Goal: Task Accomplishment & Management: Manage account settings

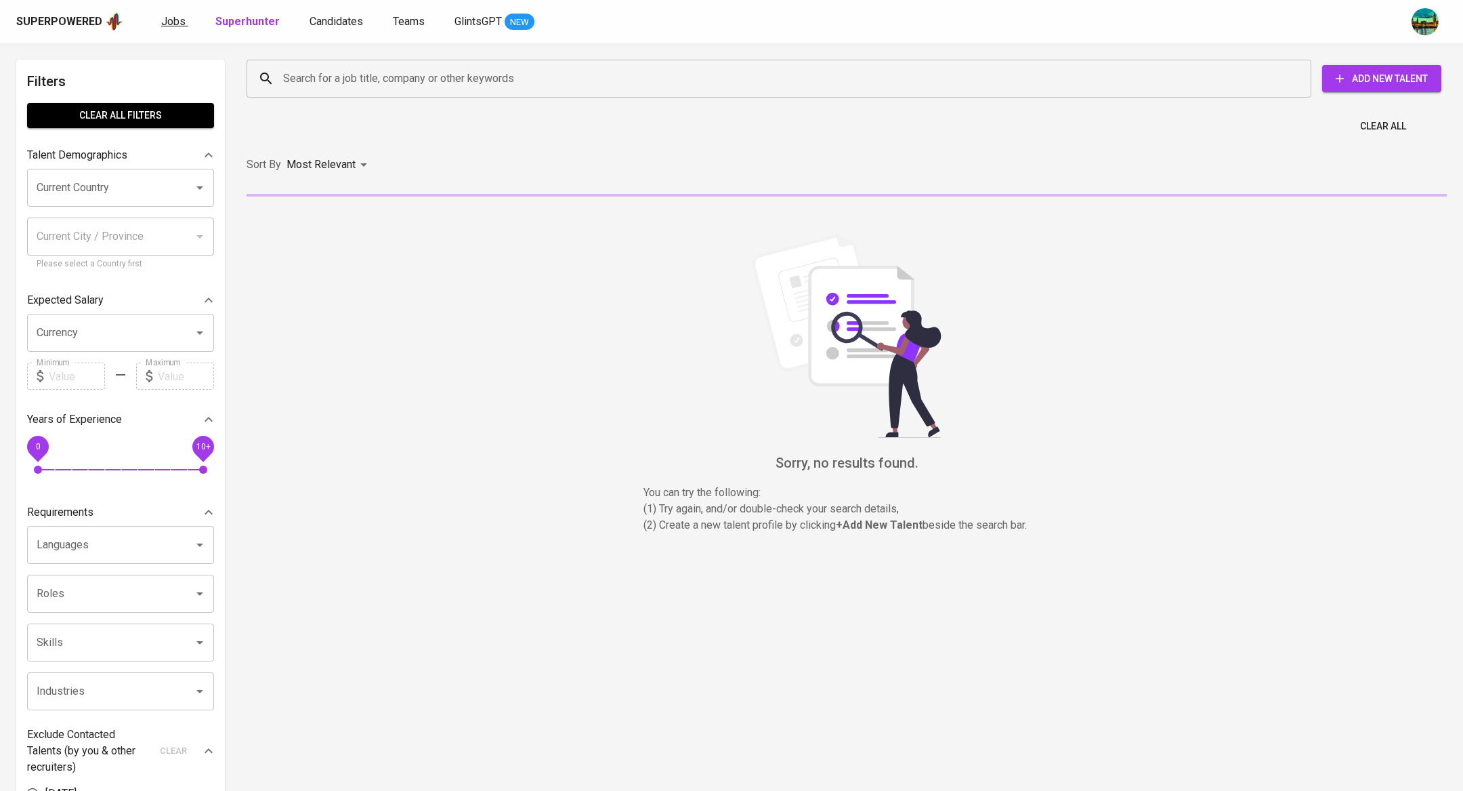
click at [177, 26] on span "Jobs" at bounding box center [173, 21] width 24 height 13
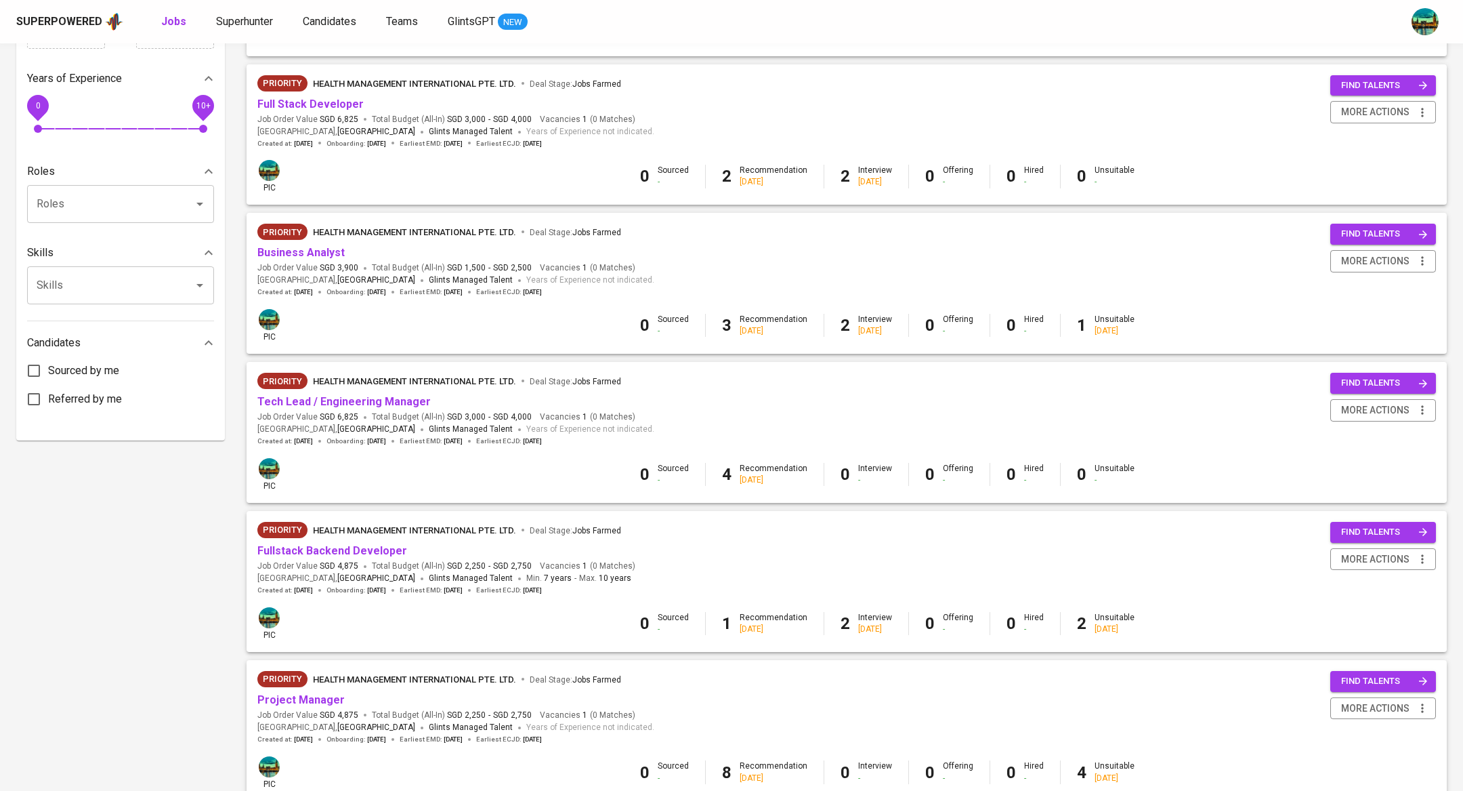
scroll to position [684, 0]
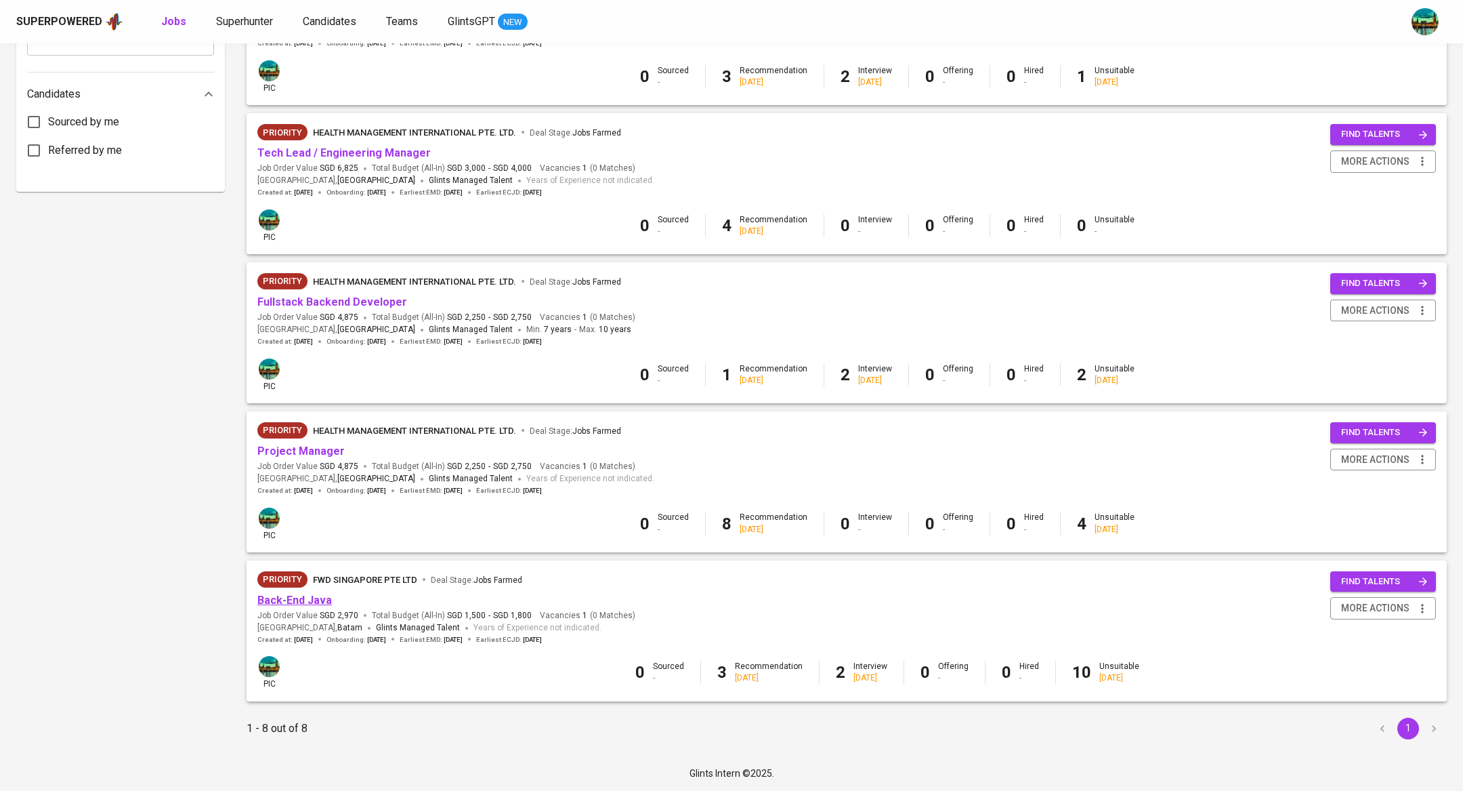
click at [313, 597] on link "Back-End Java" at bounding box center [294, 599] width 75 height 13
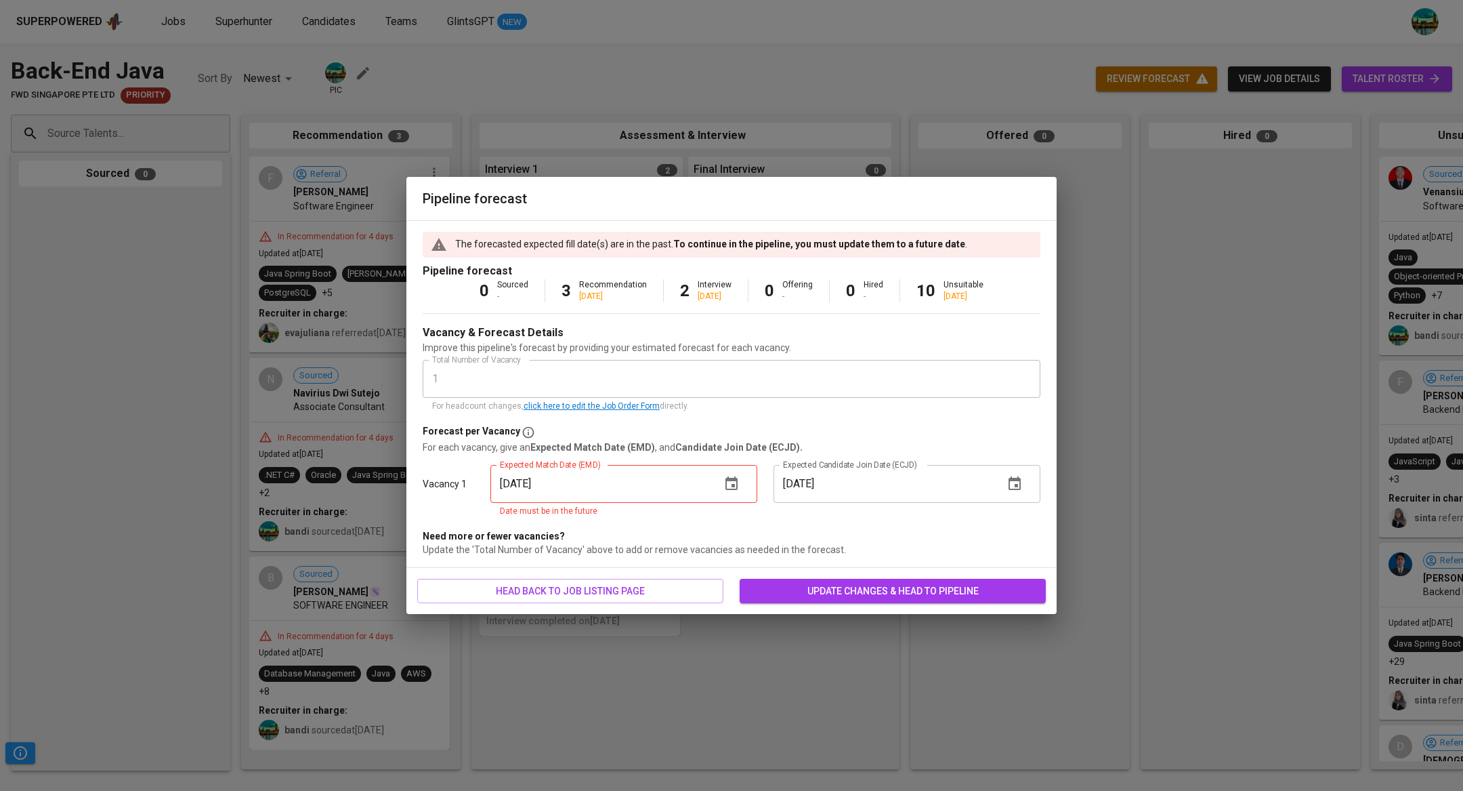
click at [723, 484] on icon "button" at bounding box center [731, 484] width 16 height 16
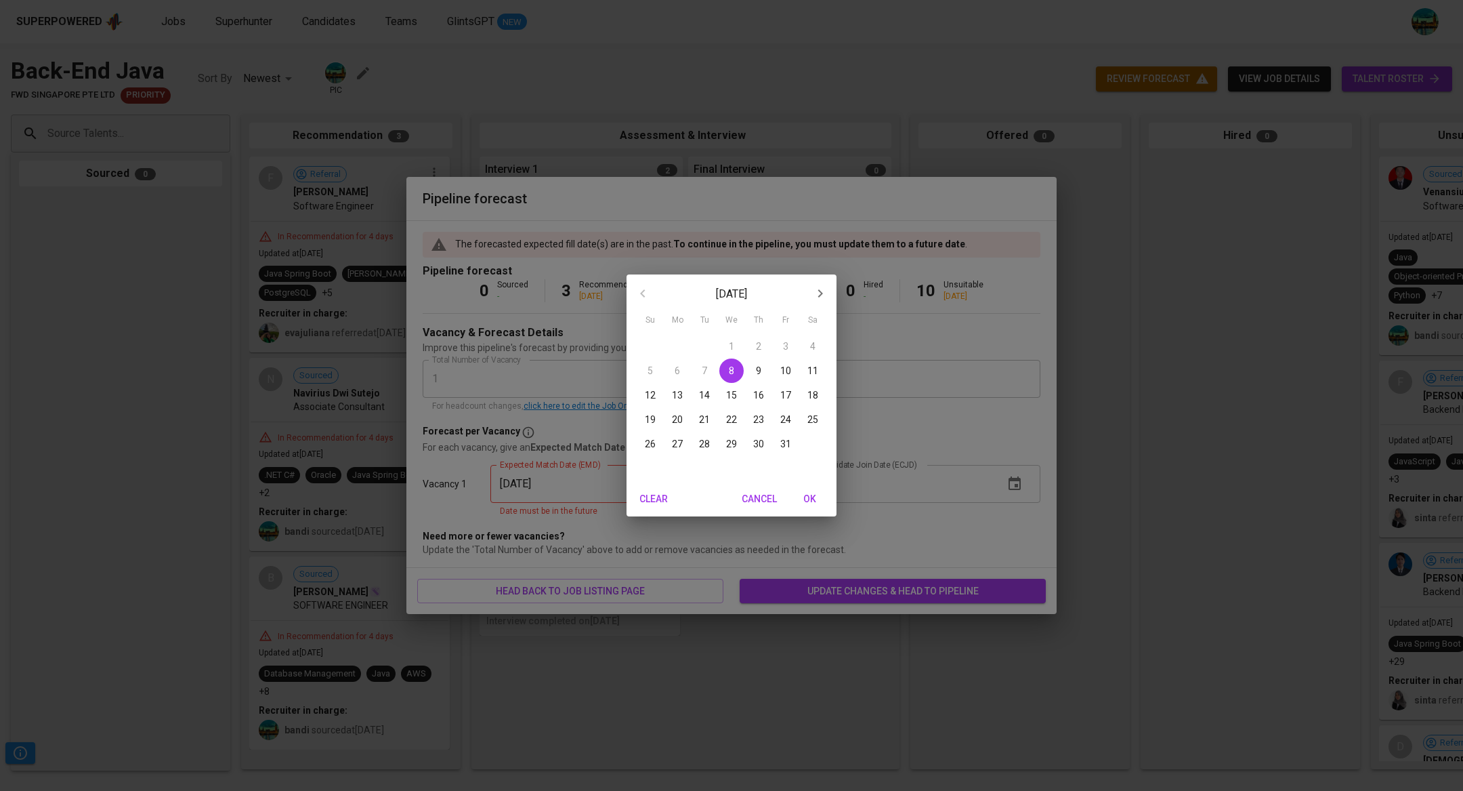
click at [652, 421] on p "19" at bounding box center [650, 420] width 11 height 14
type input "[DATE]"
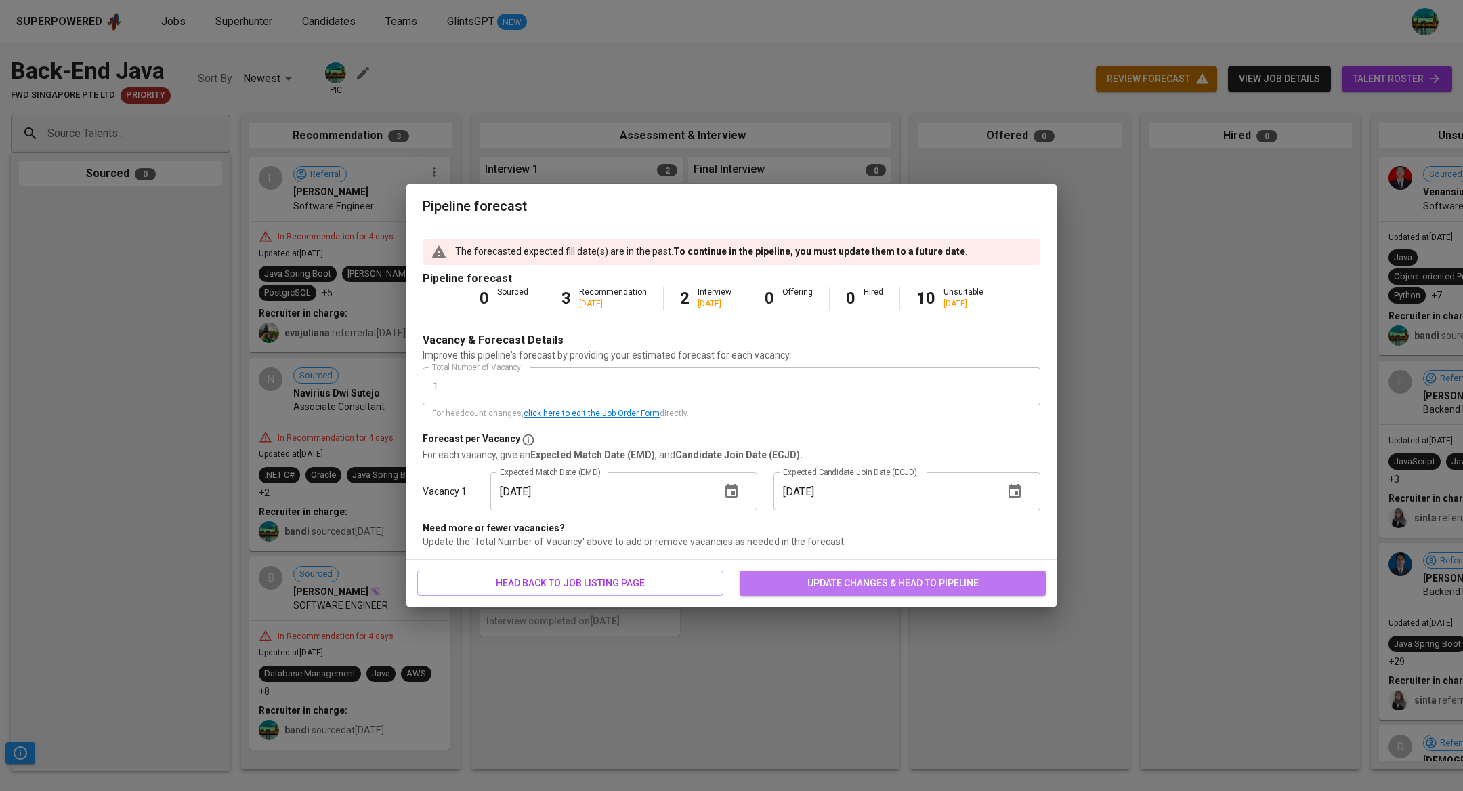
click at [892, 579] on span "update changes & head to pipeline" at bounding box center [893, 582] width 285 height 17
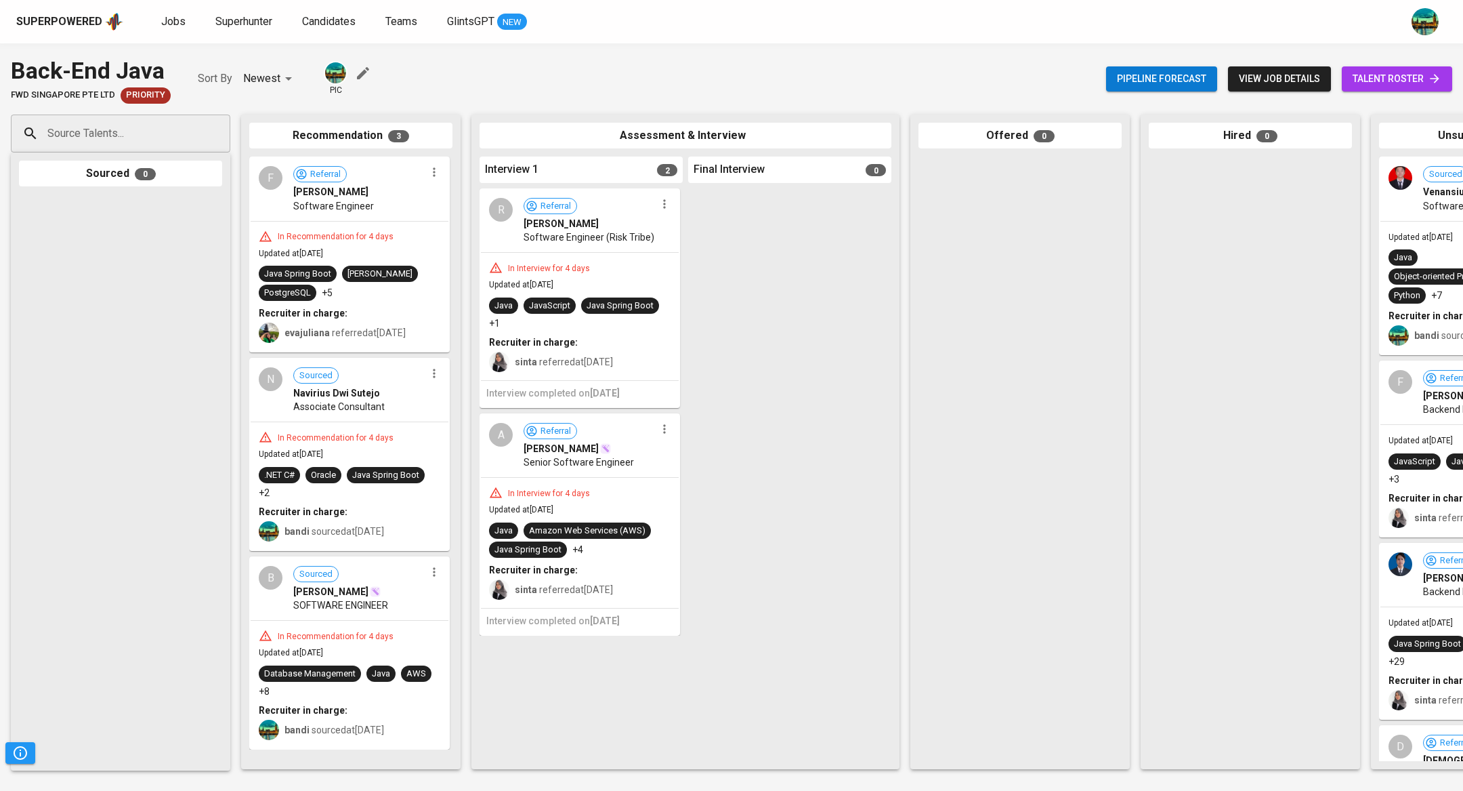
click at [180, 121] on input "Source Talents..." at bounding box center [115, 134] width 142 height 26
paste input "[EMAIL_ADDRESS][DOMAIN_NAME]"
type input "[EMAIL_ADDRESS][DOMAIN_NAME]"
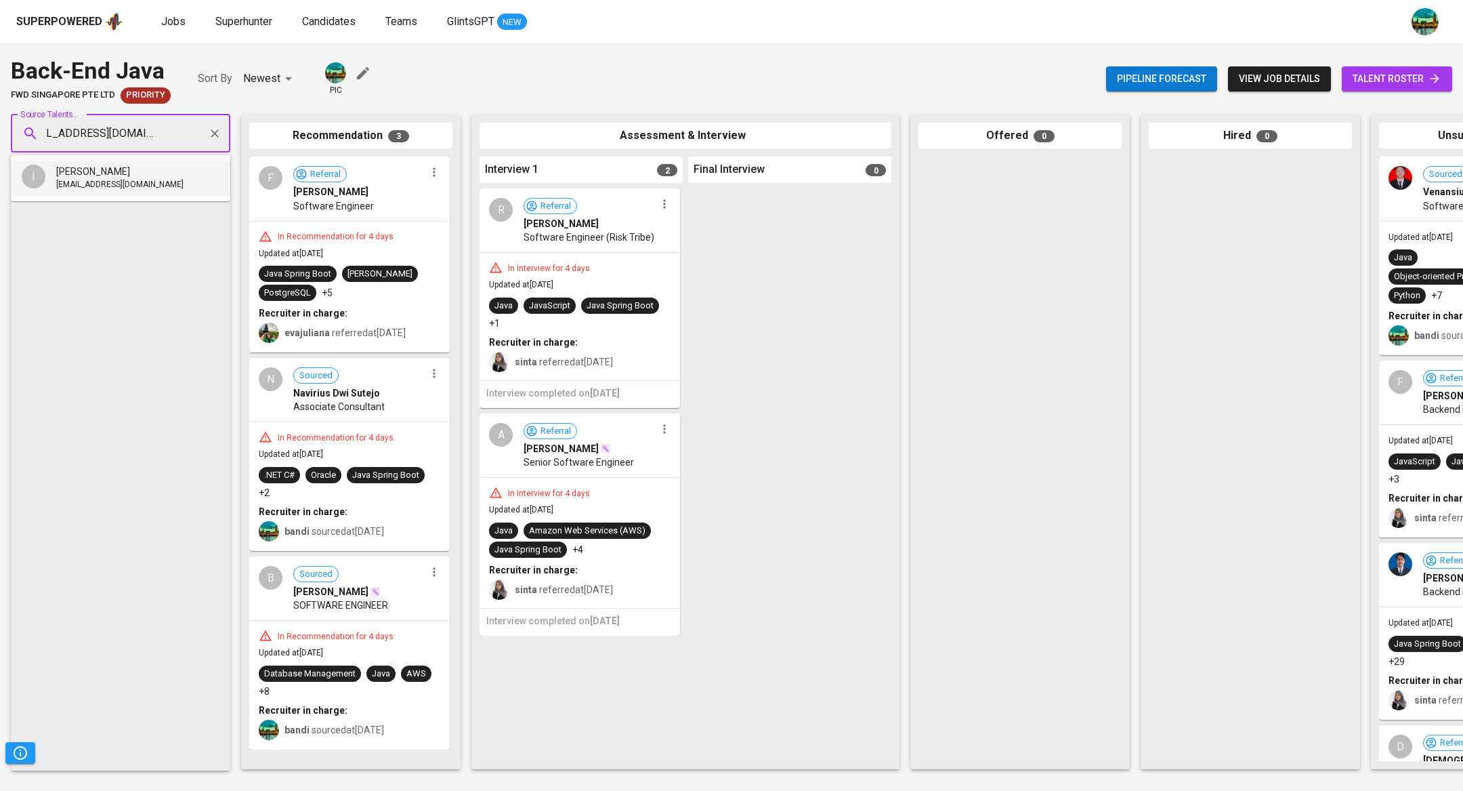
click at [166, 175] on div "[PERSON_NAME]" at bounding box center [119, 172] width 127 height 14
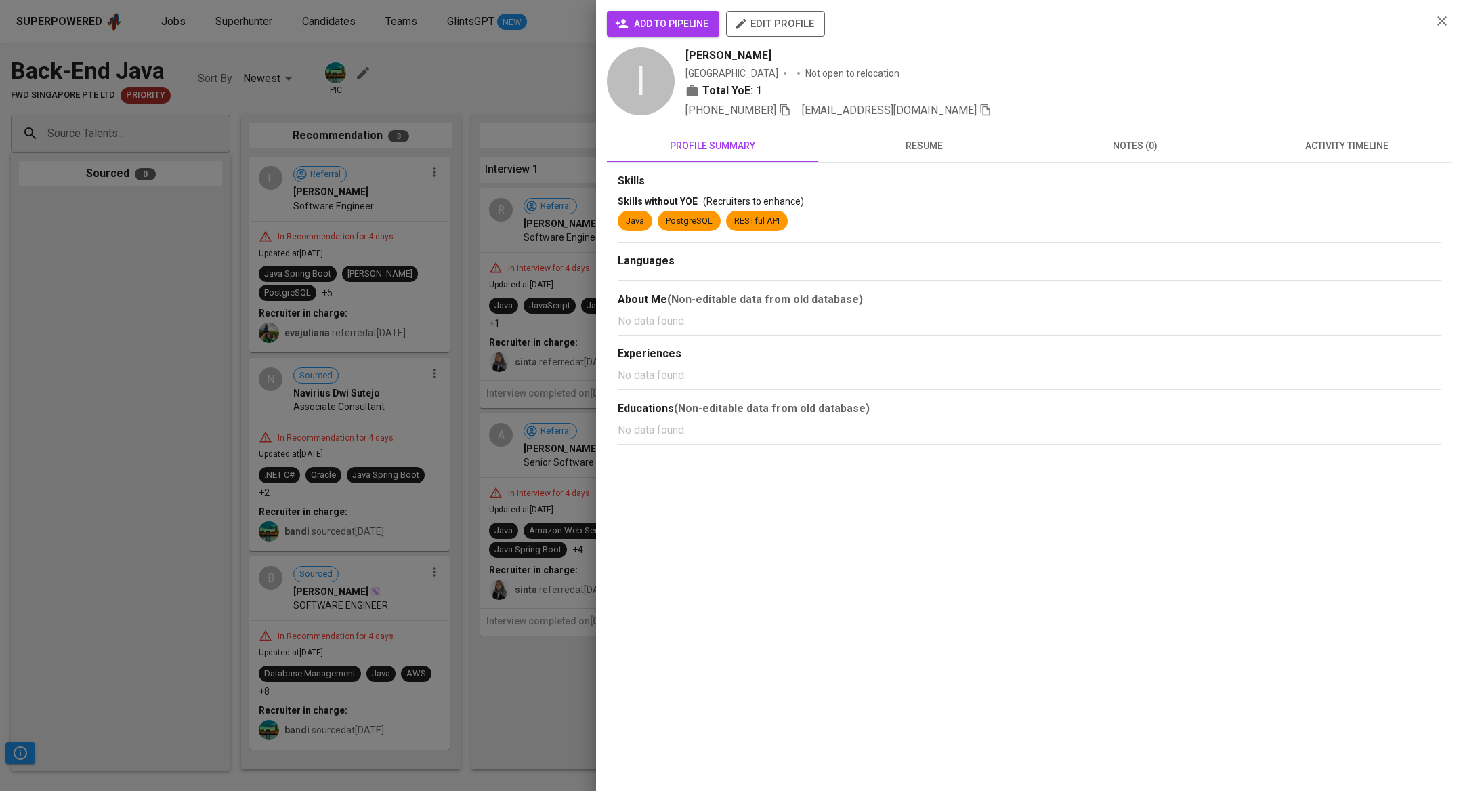
scroll to position [0, 0]
click at [1320, 147] on span "activity timeline" at bounding box center [1346, 146] width 195 height 17
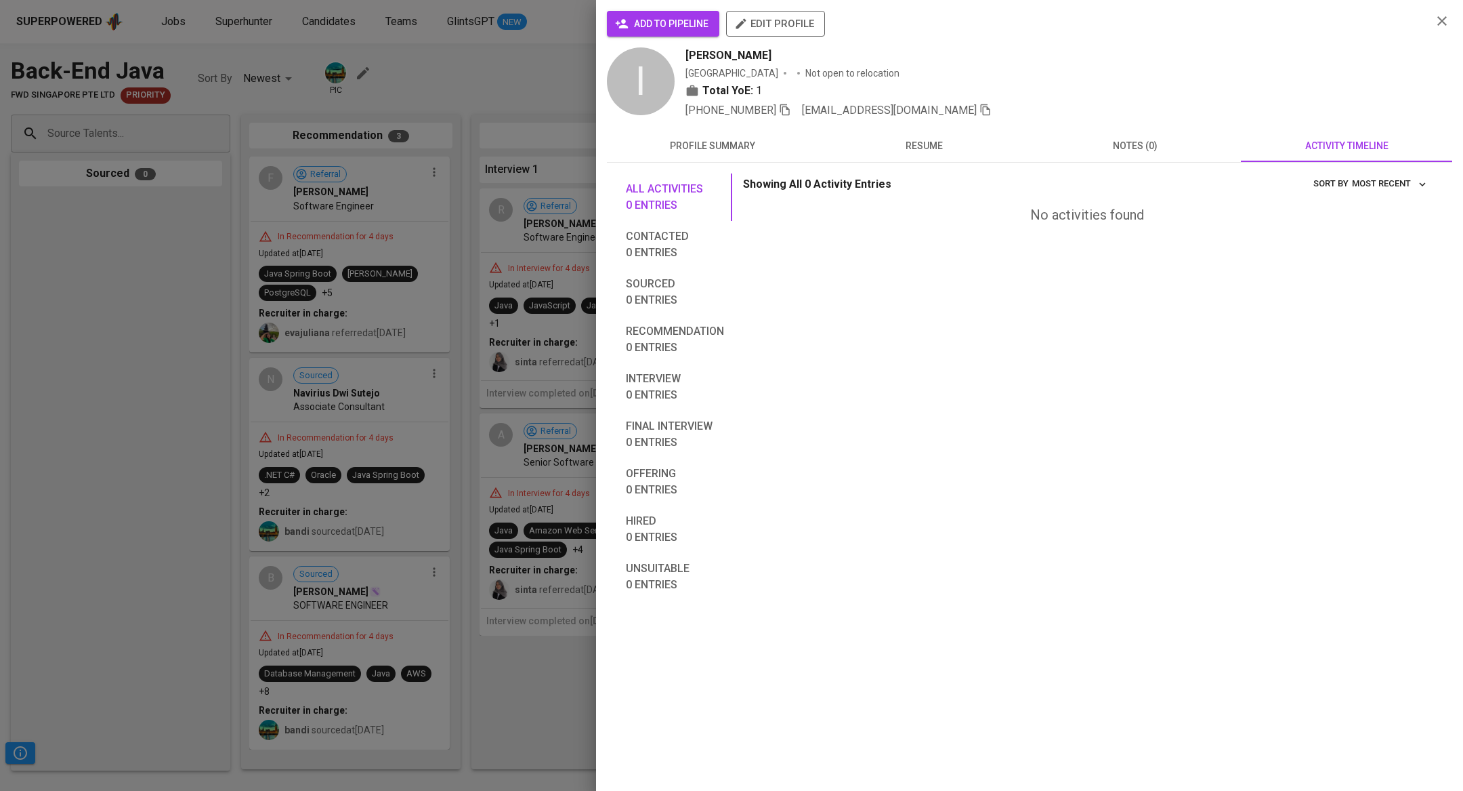
click at [1169, 147] on span "notes (0)" at bounding box center [1135, 146] width 195 height 17
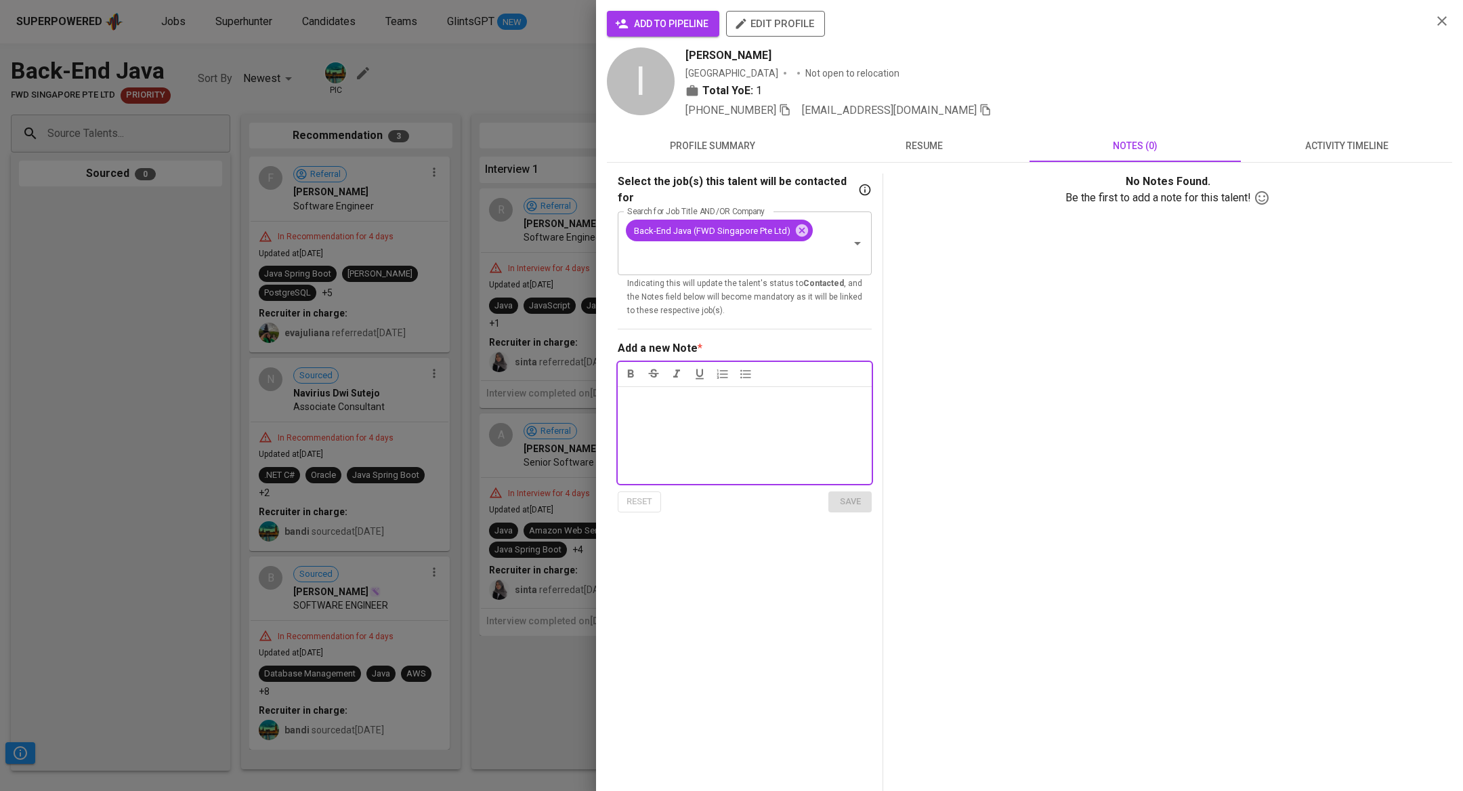
click at [949, 138] on span "resume" at bounding box center [923, 146] width 195 height 17
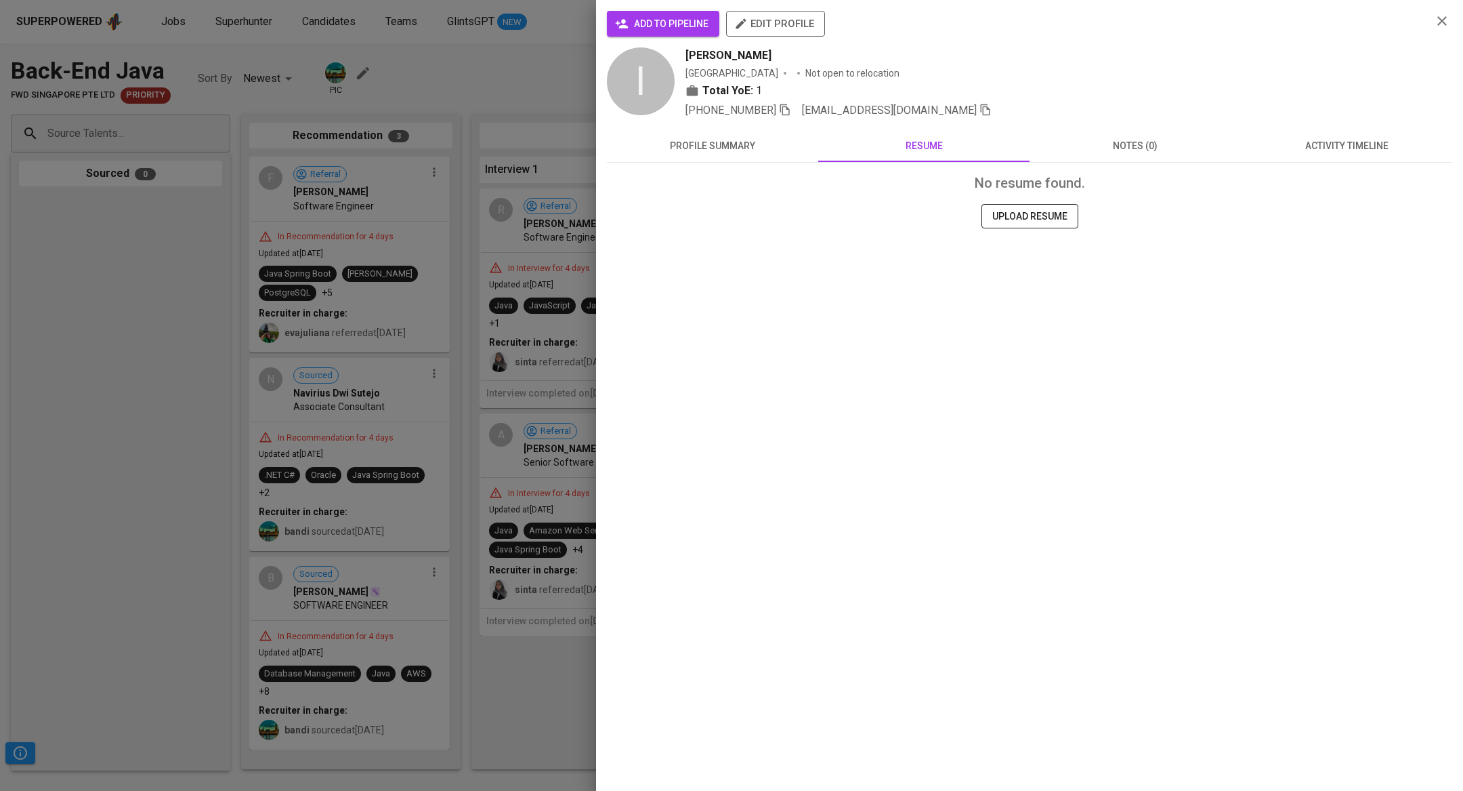
click at [1144, 147] on span "notes (0)" at bounding box center [1135, 146] width 195 height 17
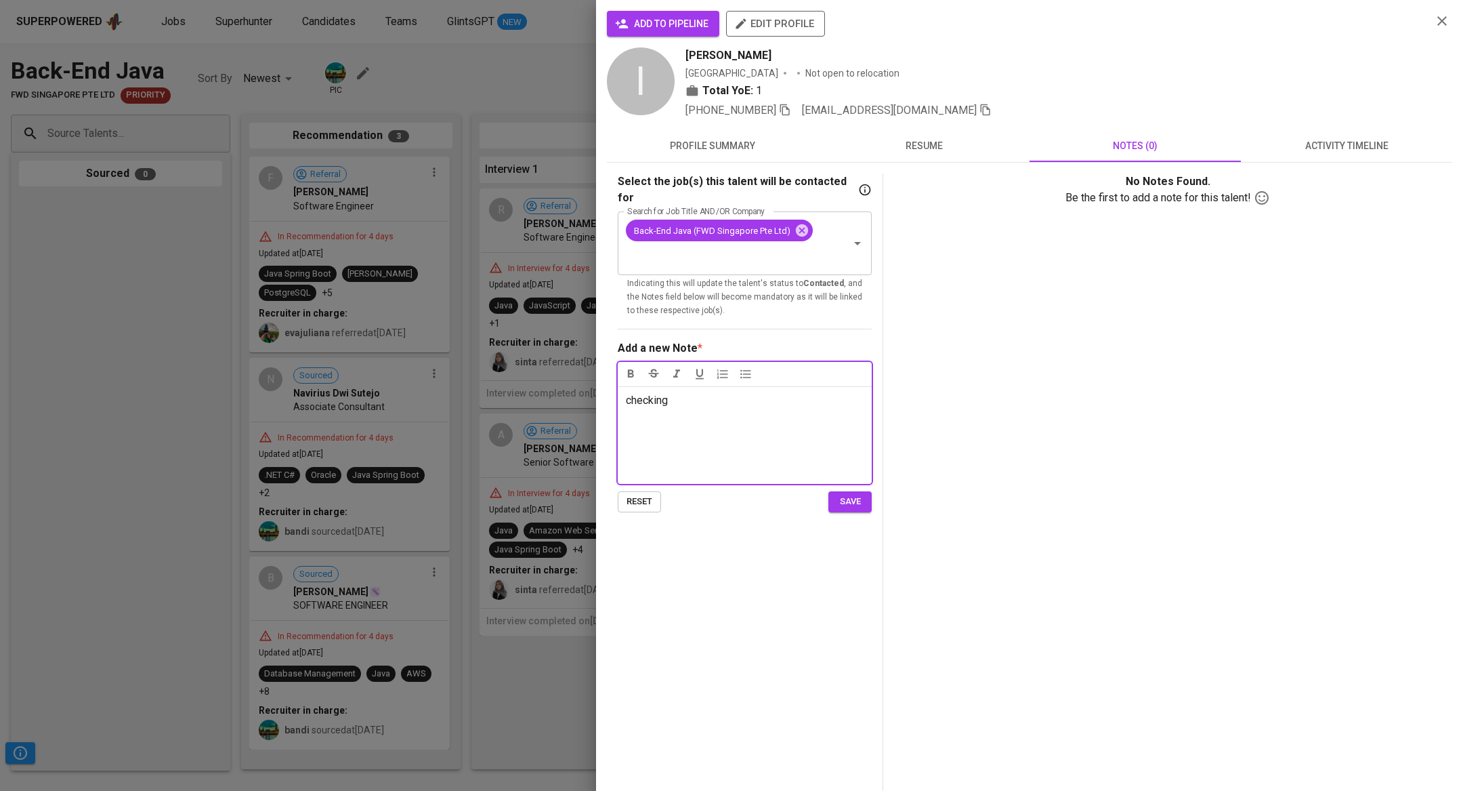
click at [860, 494] on span "save" at bounding box center [850, 502] width 30 height 16
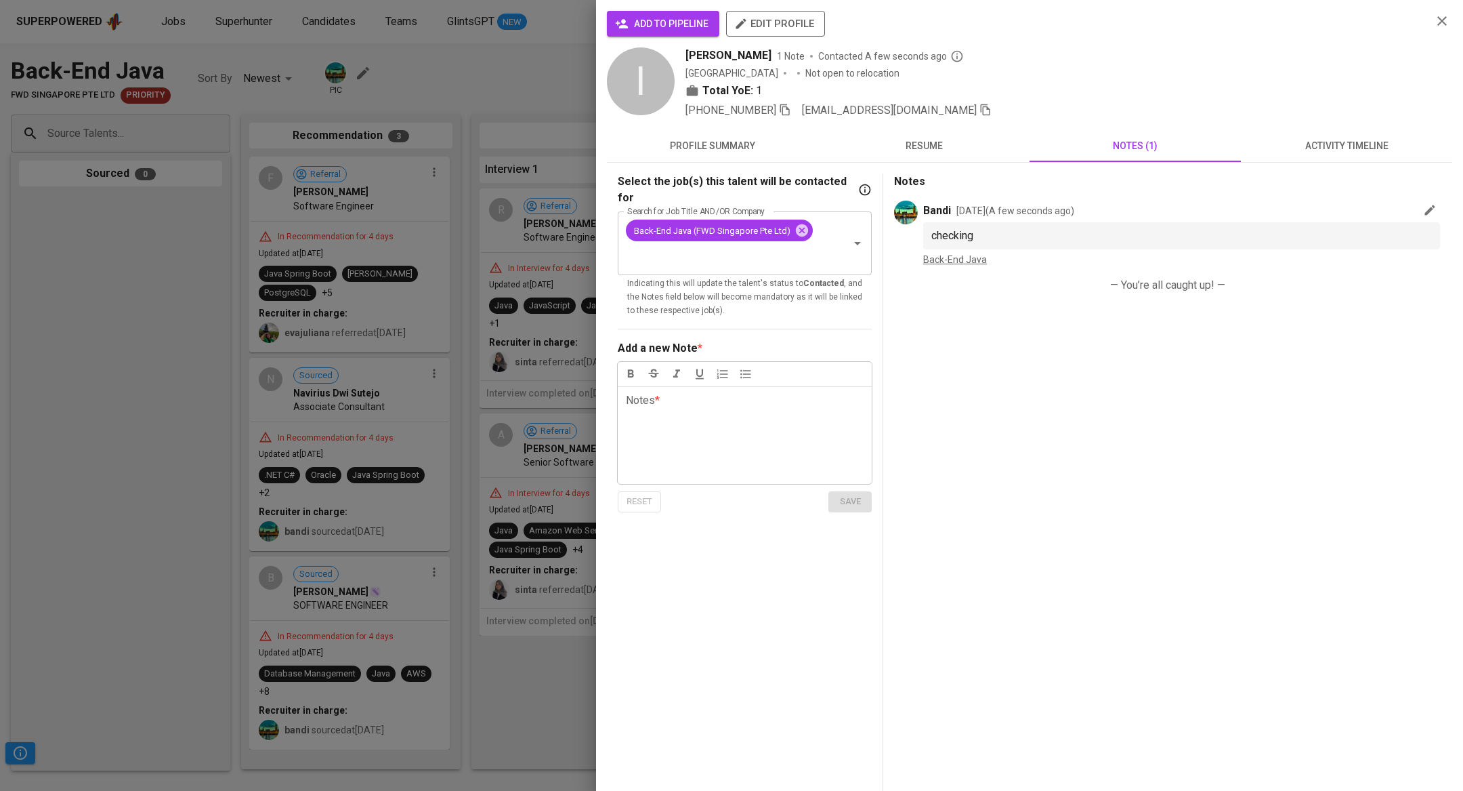
click at [1318, 143] on span "activity timeline" at bounding box center [1346, 146] width 195 height 17
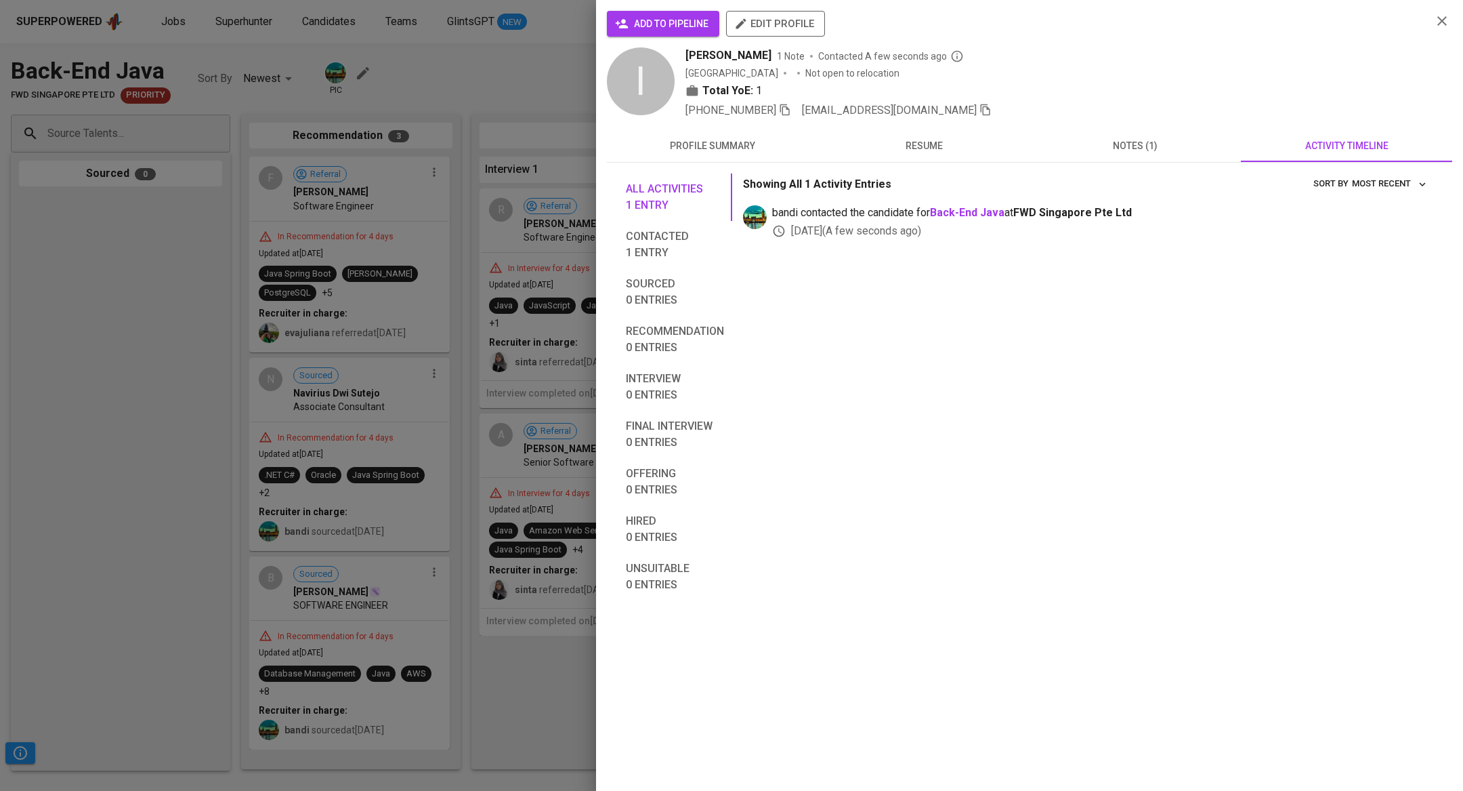
click at [912, 152] on span "resume" at bounding box center [923, 146] width 195 height 17
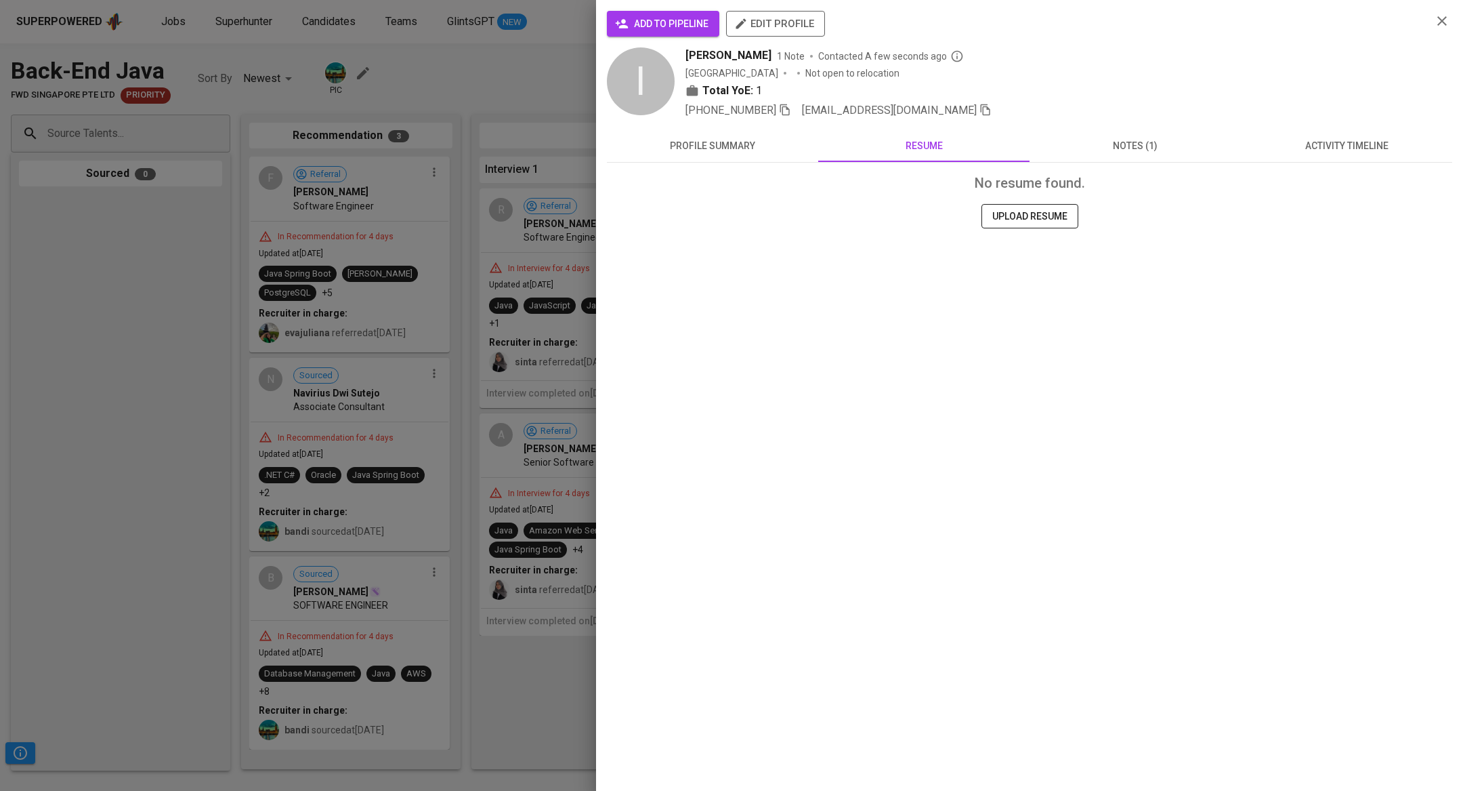
click at [166, 238] on div at bounding box center [731, 395] width 1463 height 791
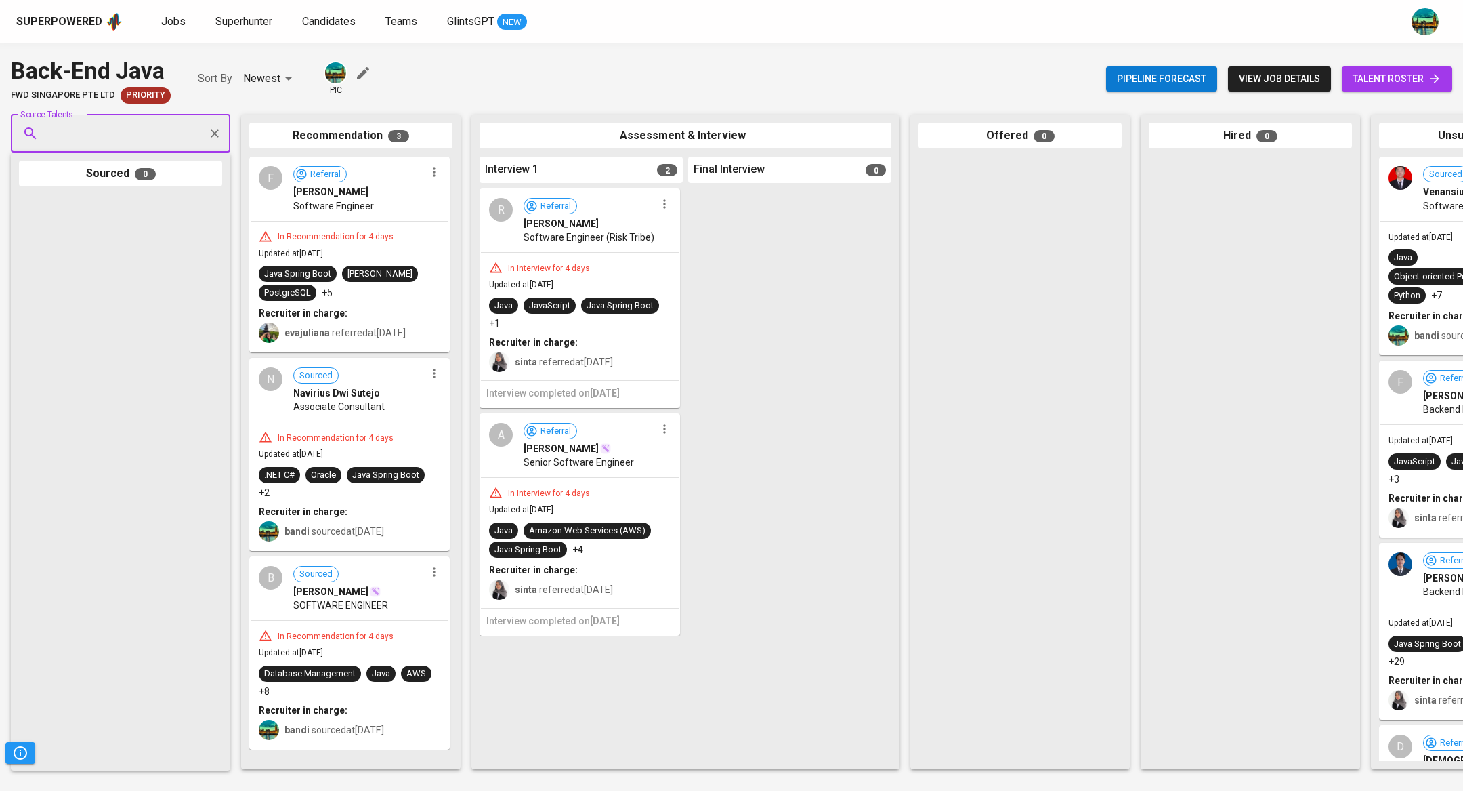
click at [172, 18] on span "Jobs" at bounding box center [173, 21] width 24 height 13
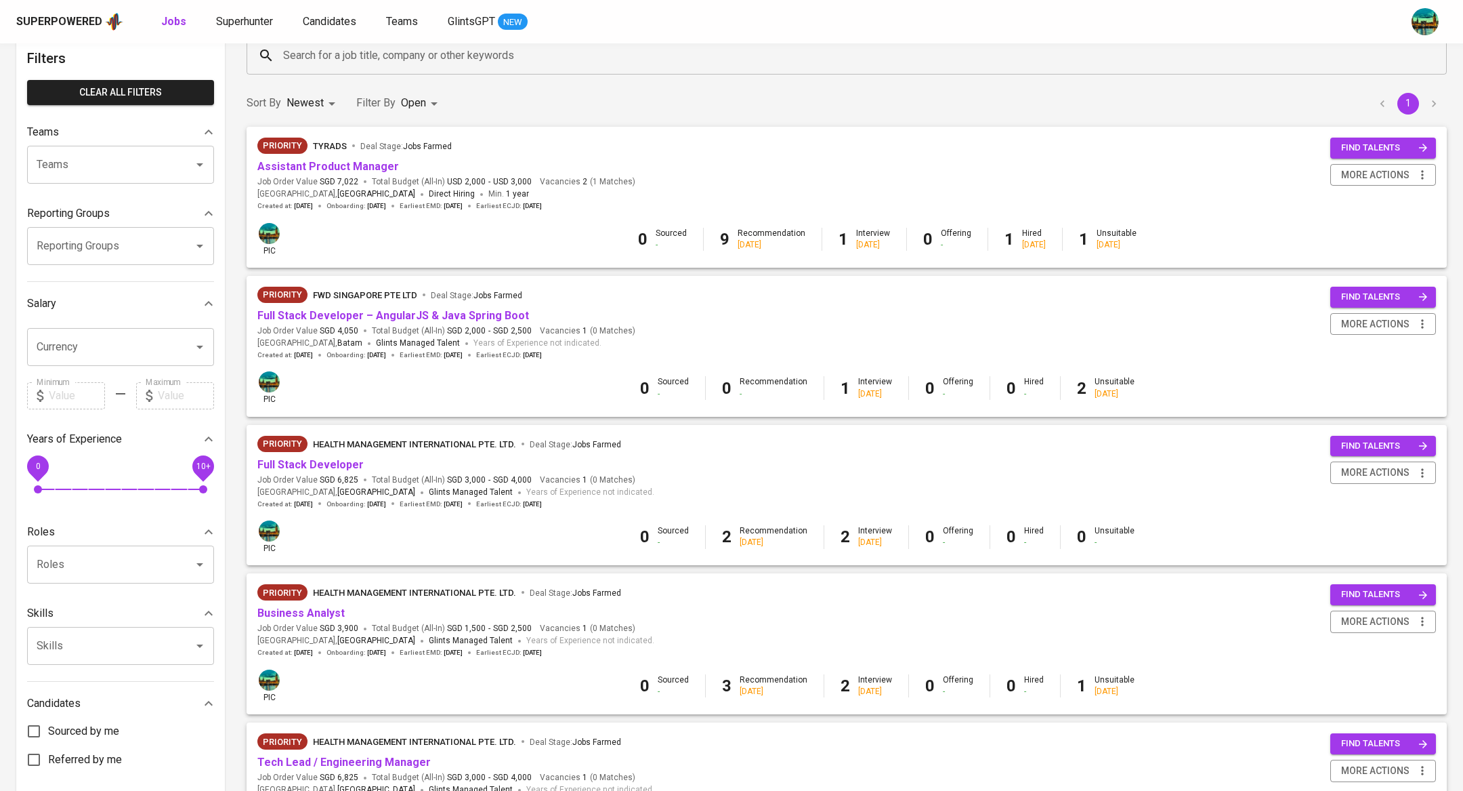
scroll to position [174, 0]
